Goal: Navigation & Orientation: Find specific page/section

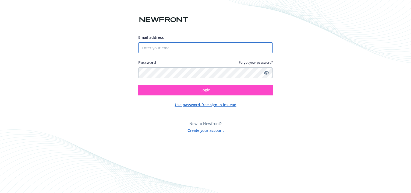
type input "[PERSON_NAME][EMAIL_ADDRESS][PERSON_NAME][DOMAIN_NAME]"
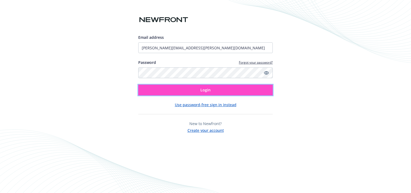
click at [207, 90] on span "Login" at bounding box center [206, 89] width 10 height 5
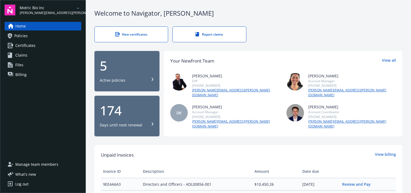
click at [35, 15] on span "[PERSON_NAME][EMAIL_ADDRESS][PERSON_NAME][DOMAIN_NAME]" at bounding box center [47, 13] width 55 height 5
